Goal: Navigation & Orientation: Find specific page/section

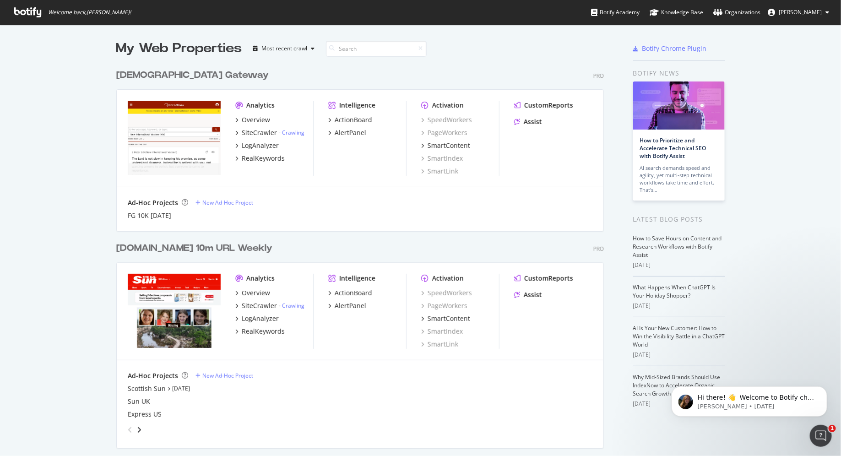
scroll to position [2766, 494]
click at [313, 51] on icon "button" at bounding box center [313, 48] width 4 height 5
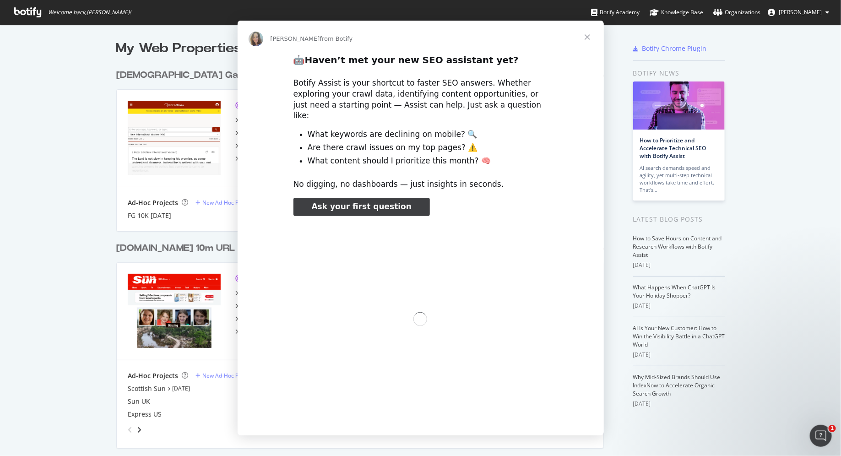
scroll to position [0, 0]
click at [6, 112] on div "Intercom messenger" at bounding box center [420, 228] width 841 height 456
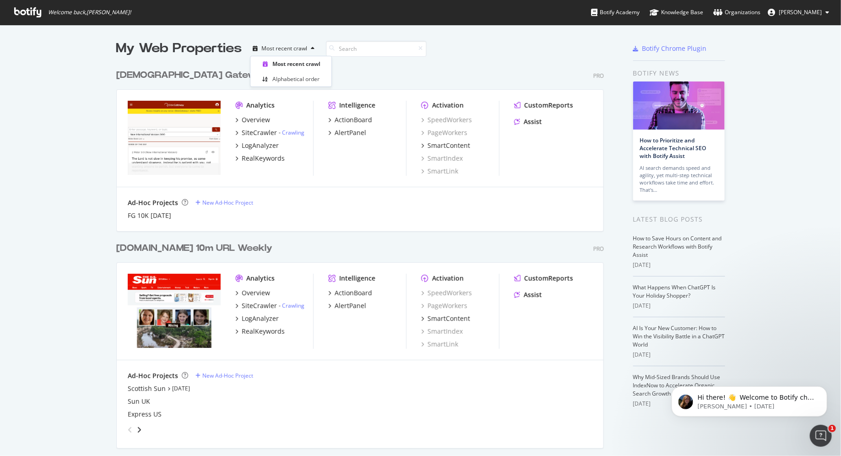
click at [803, 14] on span "[PERSON_NAME]" at bounding box center [800, 12] width 43 height 8
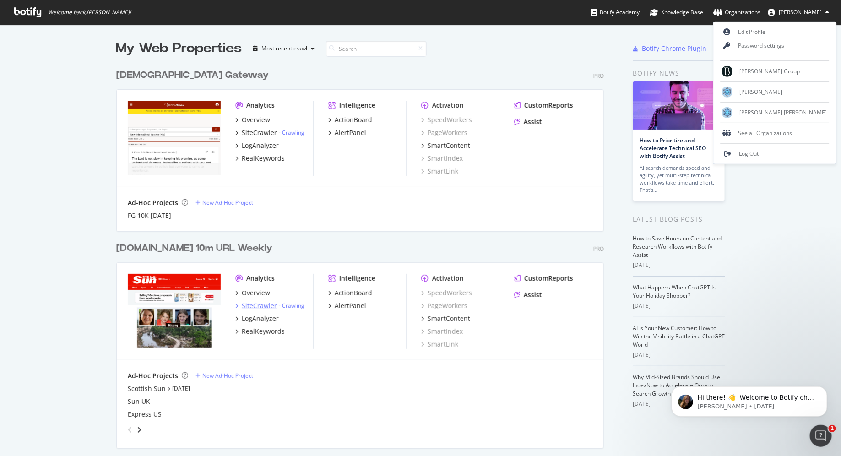
click at [266, 305] on div "SiteCrawler" at bounding box center [259, 305] width 35 height 9
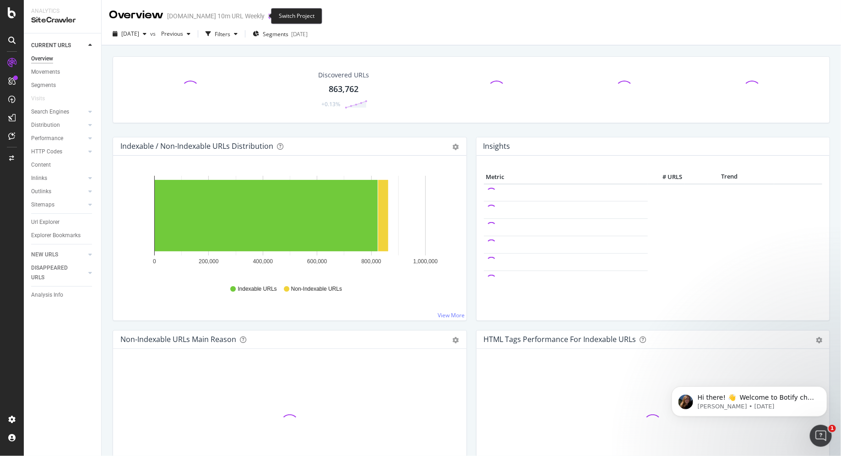
click at [268, 14] on icon "arrow-right-arrow-left" at bounding box center [270, 16] width 5 height 6
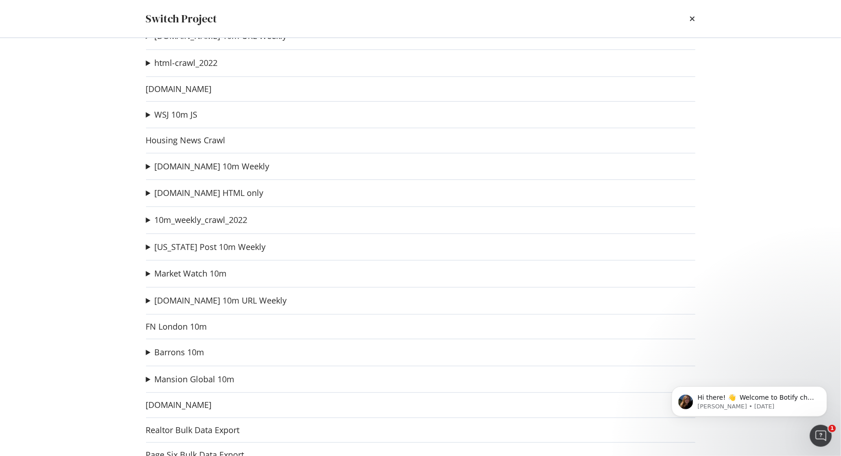
scroll to position [157, 0]
click at [148, 192] on summary "[DOMAIN_NAME] HTML only" at bounding box center [205, 195] width 118 height 12
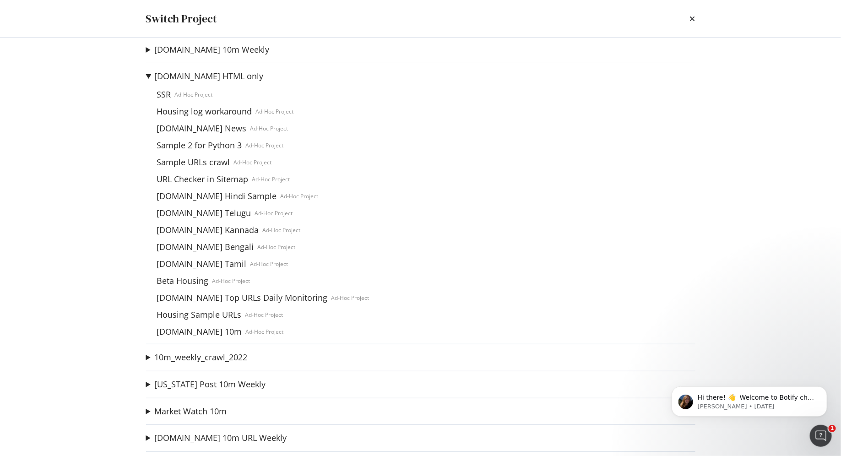
scroll to position [172, 0]
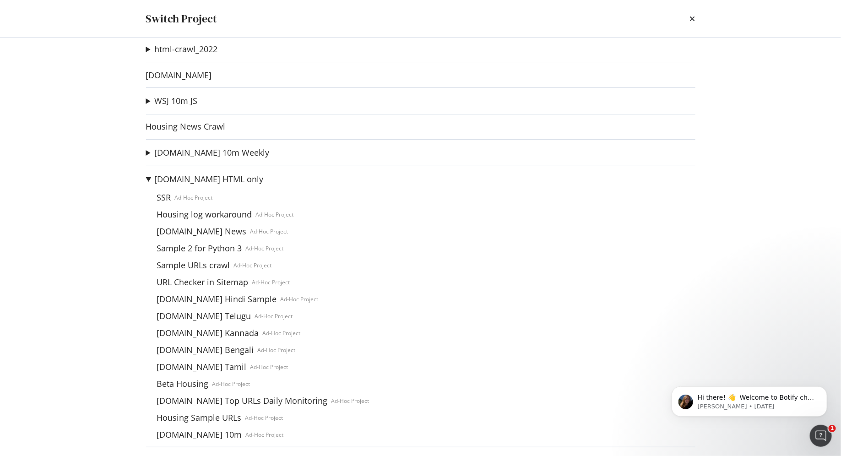
click at [148, 177] on summary "[DOMAIN_NAME] HTML only" at bounding box center [257, 179] width 223 height 12
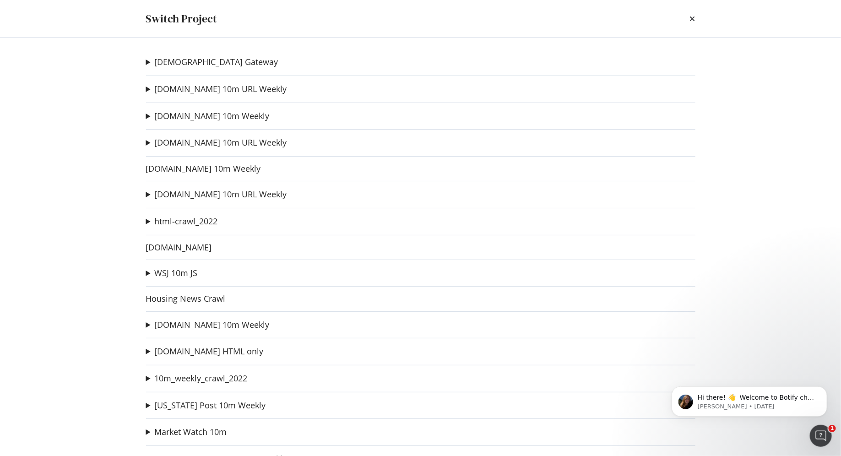
scroll to position [249, 0]
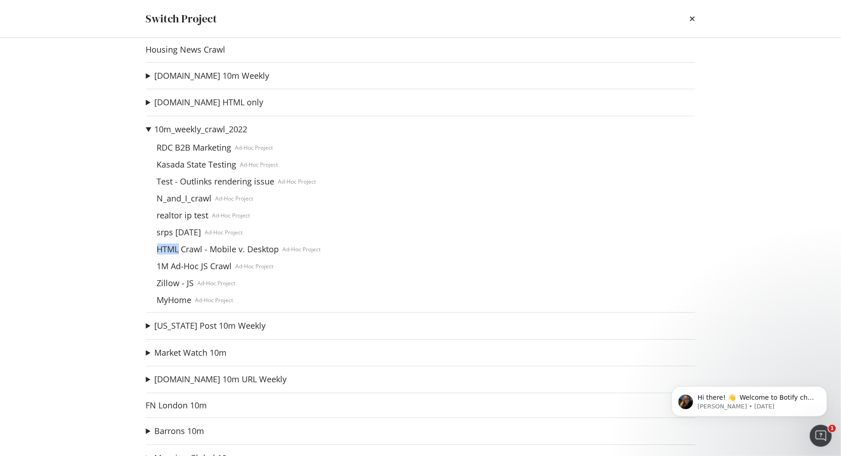
click at [149, 126] on summary "10m_weekly_crawl_2022" at bounding box center [233, 130] width 175 height 12
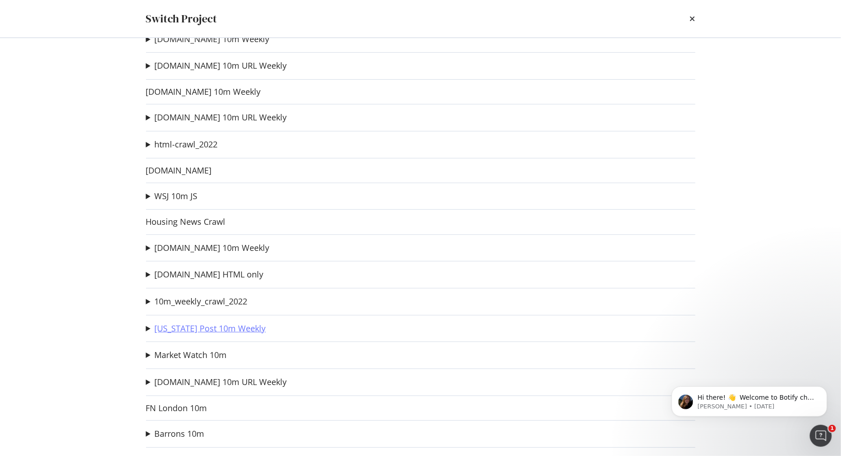
scroll to position [139, 0]
